Goal: Task Accomplishment & Management: Manage account settings

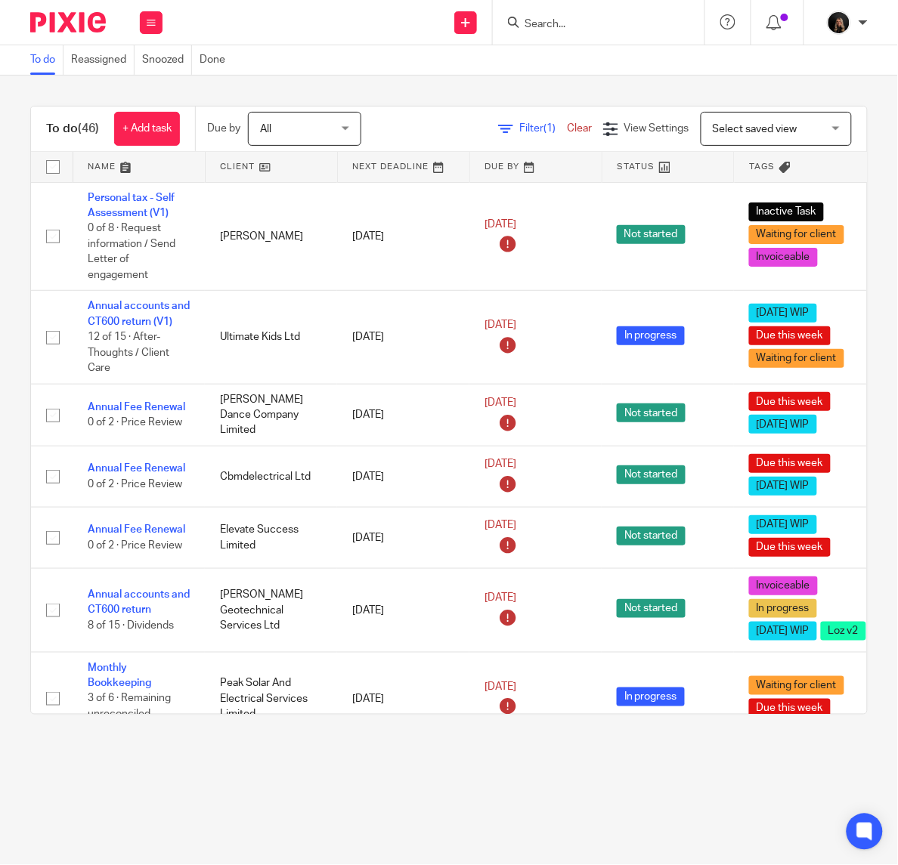
click at [122, 162] on link at bounding box center [138, 167] width 131 height 30
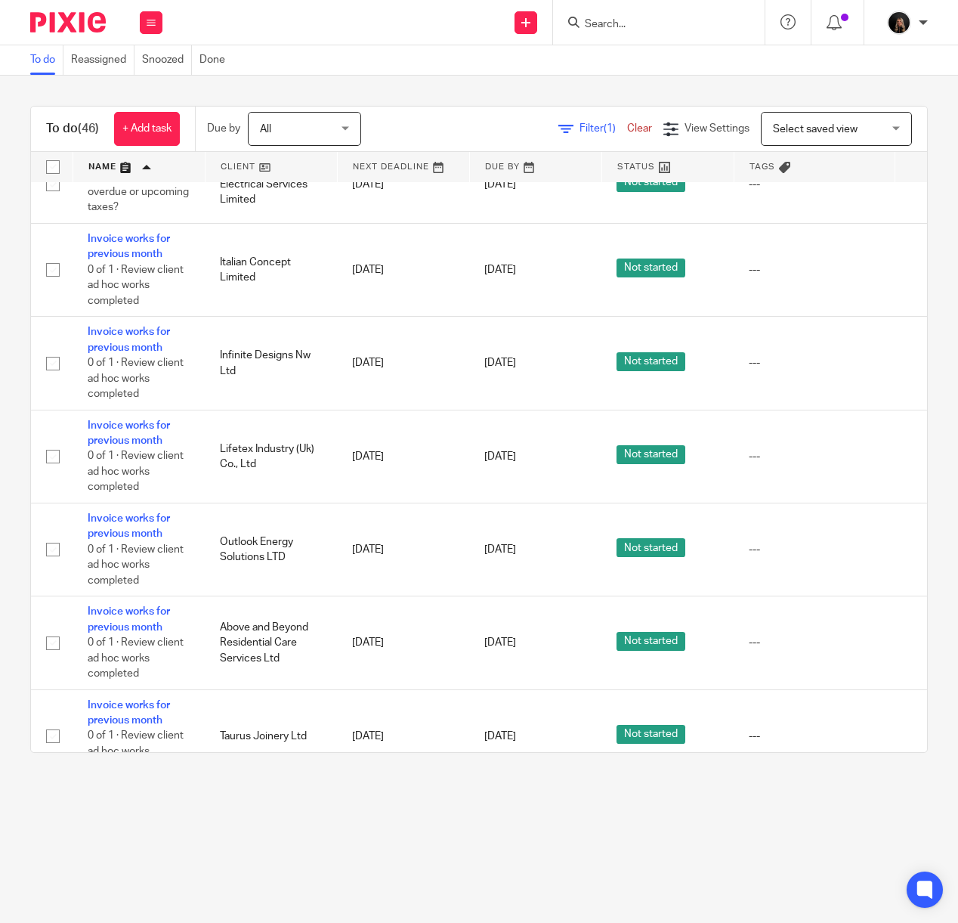
scroll to position [756, 0]
drag, startPoint x: 814, startPoint y: 1, endPoint x: 307, endPoint y: 855, distance: 993.6
click at [304, 857] on main "To do Reassigned Snoozed Done To do (46) + Add task Due by All All [DATE] [DATE…" at bounding box center [479, 461] width 958 height 923
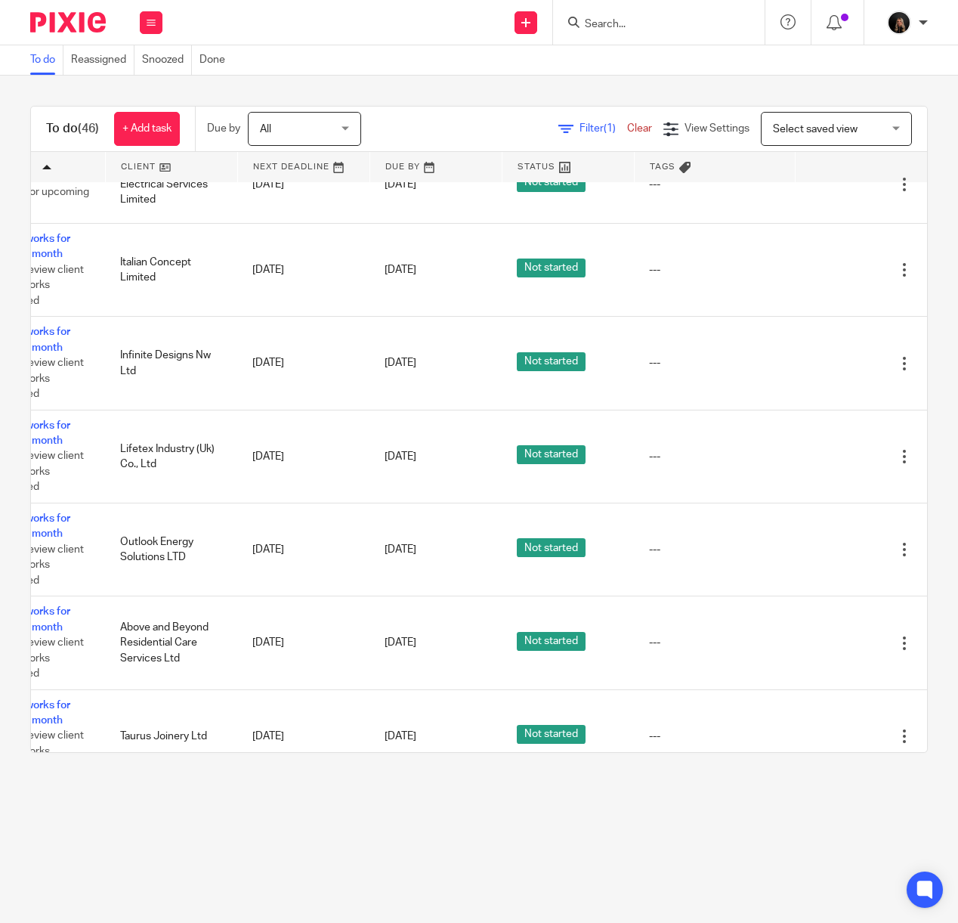
scroll to position [756, 146]
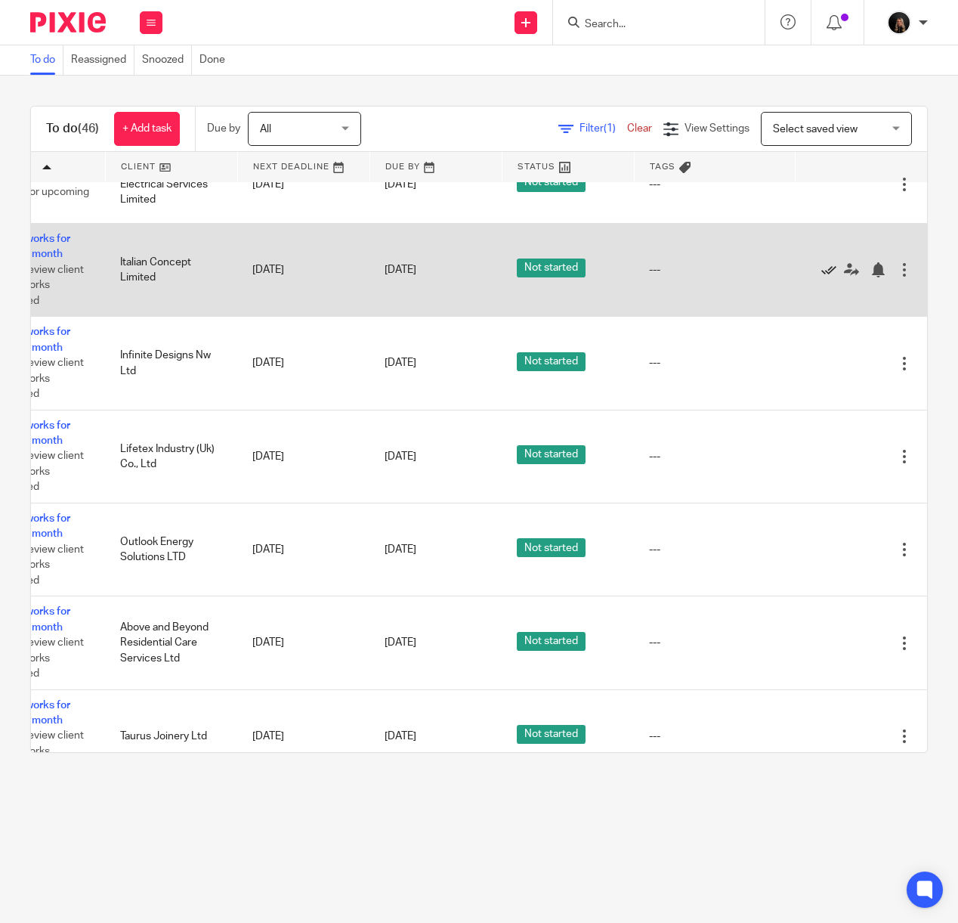
click at [821, 277] on icon at bounding box center [828, 269] width 15 height 15
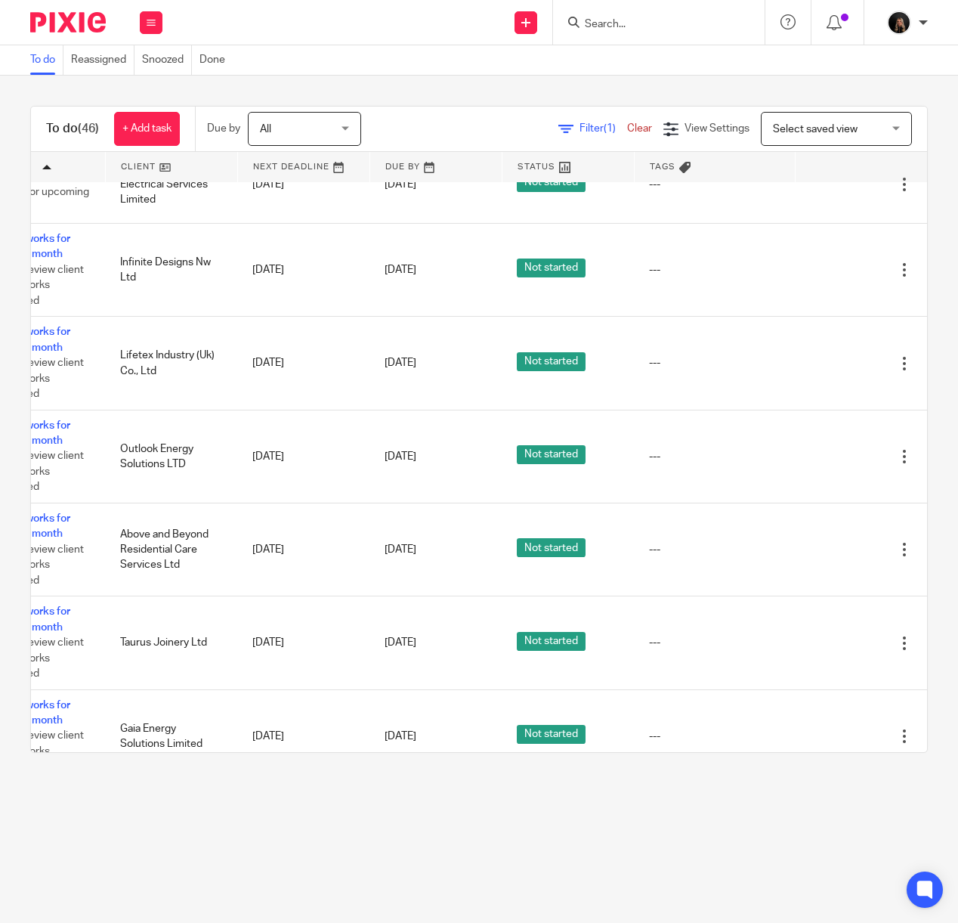
scroll to position [756, 145]
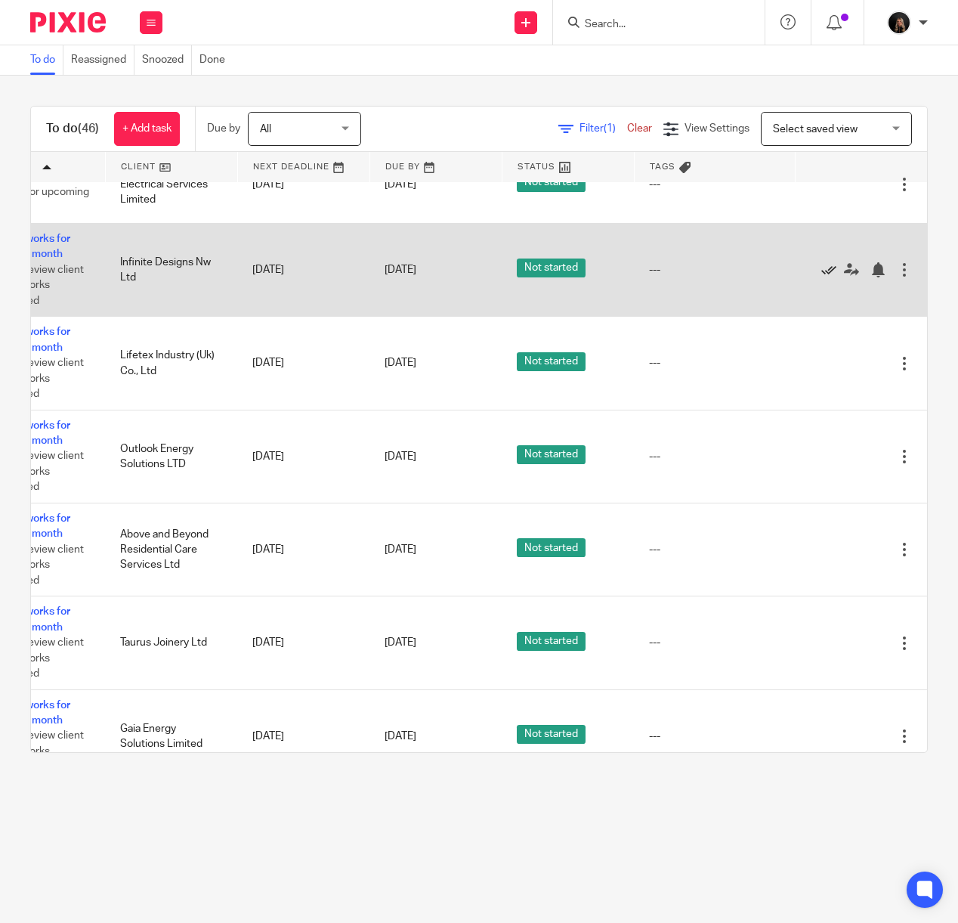
click at [821, 277] on icon at bounding box center [828, 269] width 15 height 15
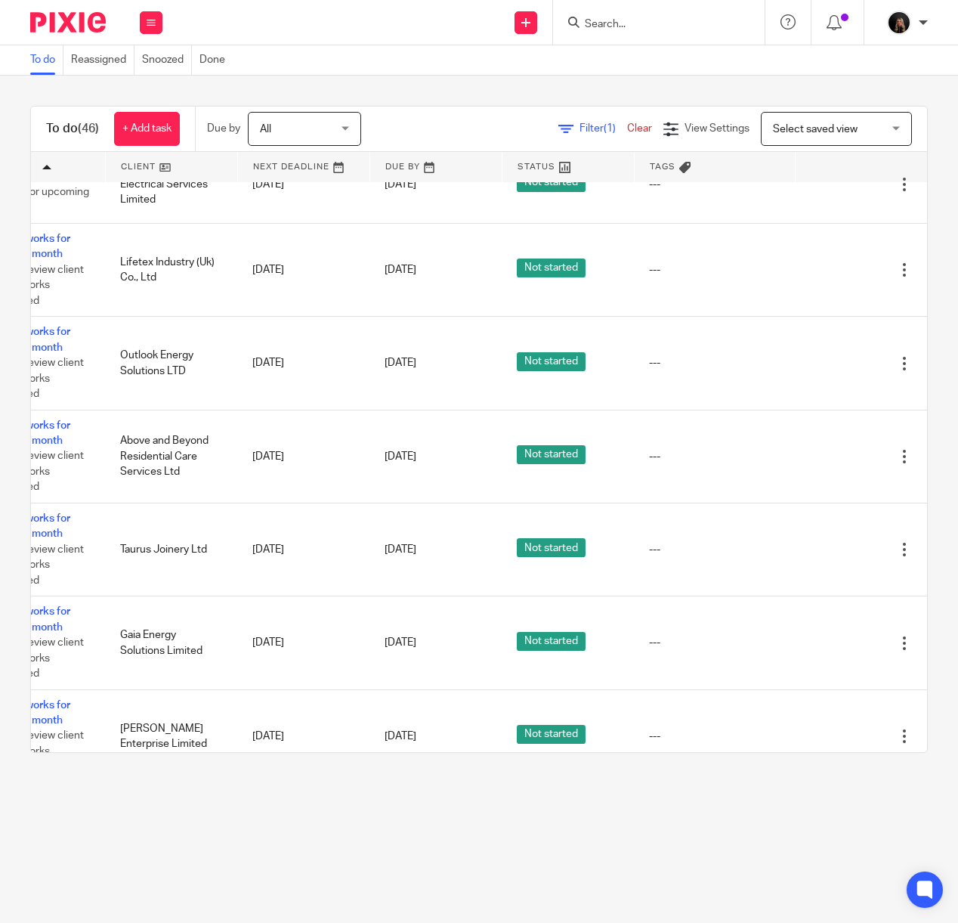
scroll to position [756, 146]
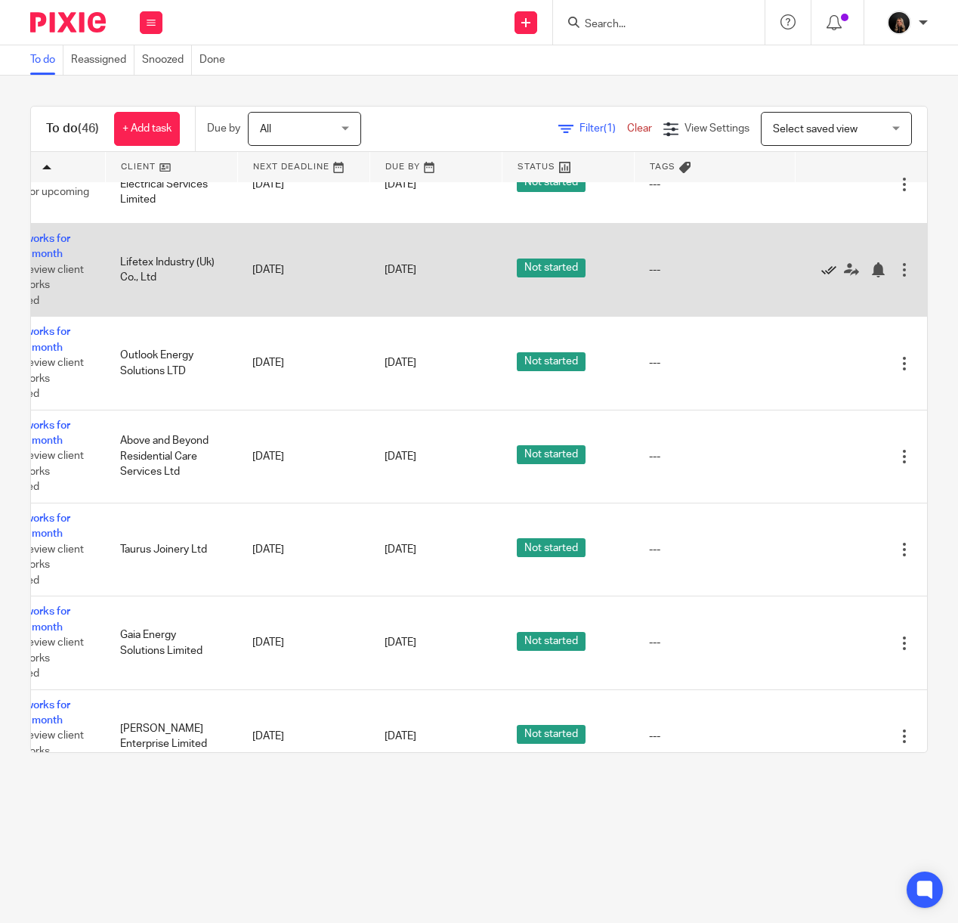
click at [821, 277] on icon at bounding box center [828, 269] width 15 height 15
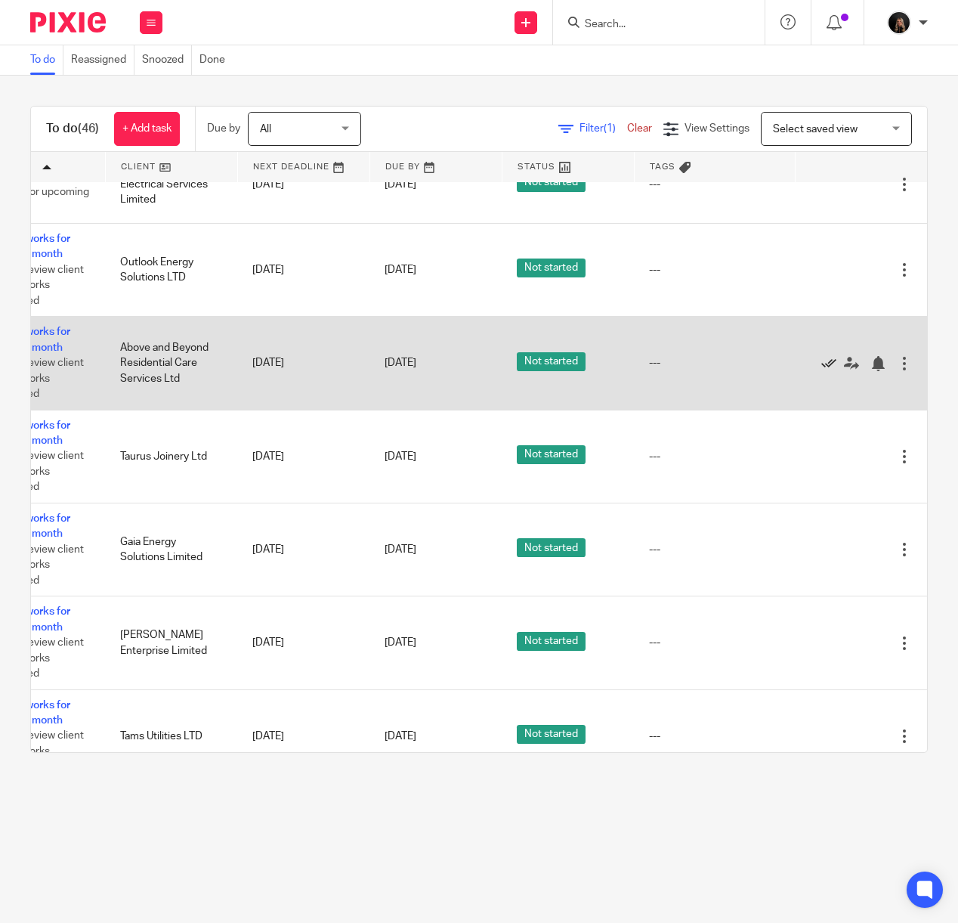
click at [821, 371] on icon at bounding box center [828, 363] width 15 height 15
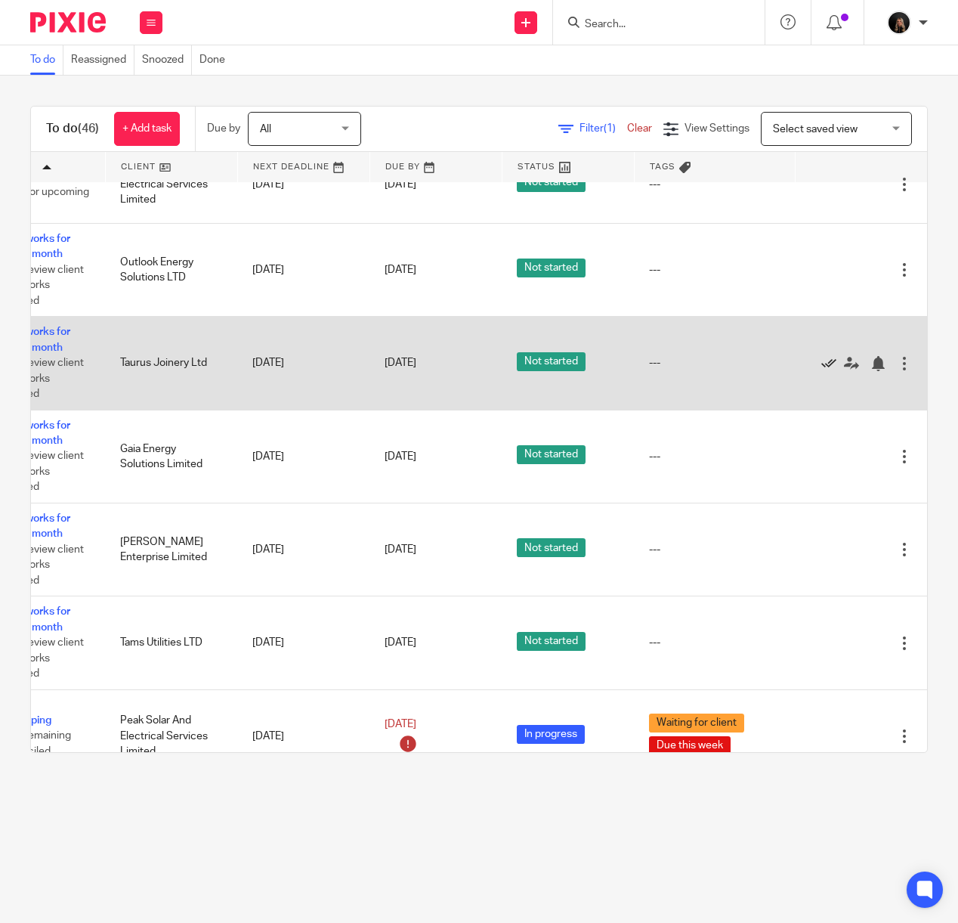
click at [821, 371] on icon at bounding box center [828, 363] width 15 height 15
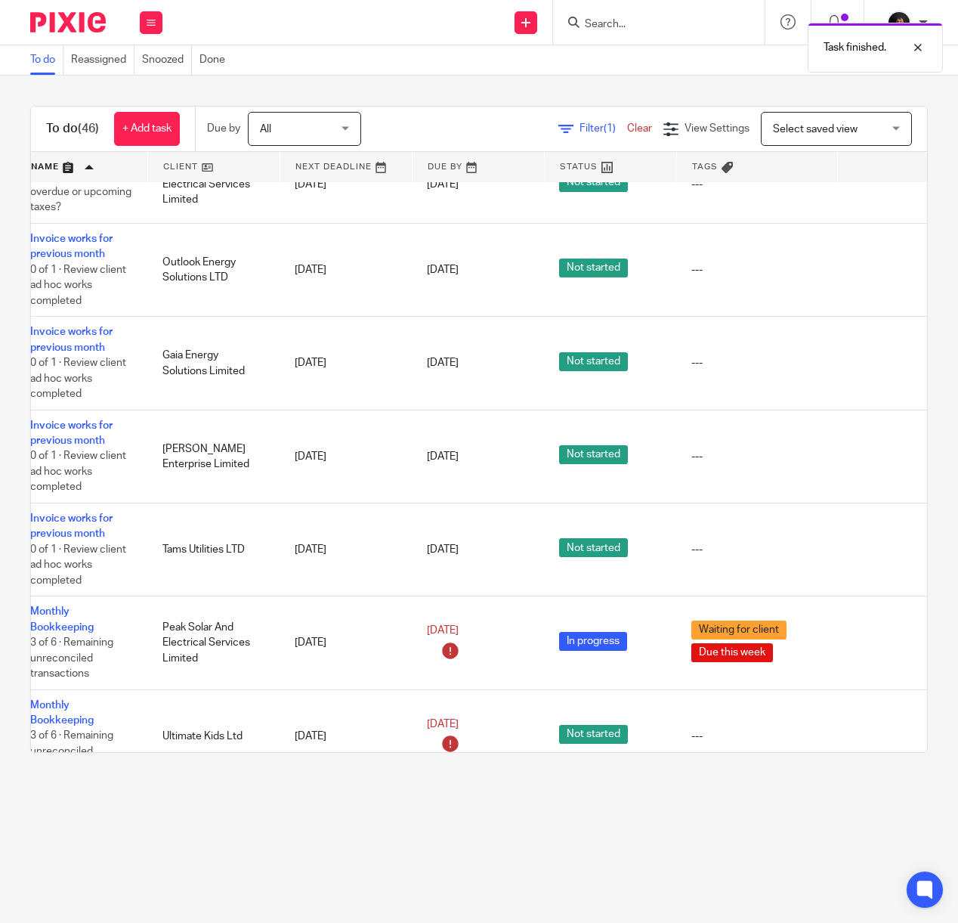
scroll to position [756, 0]
